Goal: Use online tool/utility: Utilize a website feature to perform a specific function

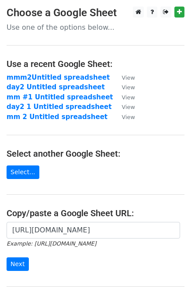
scroll to position [0, 199]
type input "[URL][DOMAIN_NAME]"
click at [20, 261] on input "Next" at bounding box center [18, 264] width 22 height 14
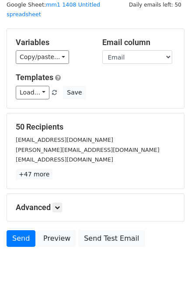
scroll to position [44, 0]
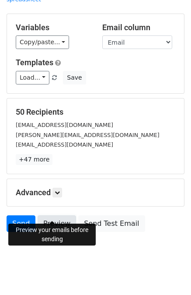
click at [58, 215] on link "Preview" at bounding box center [57, 223] width 38 height 17
